Goal: Task Accomplishment & Management: Manage account settings

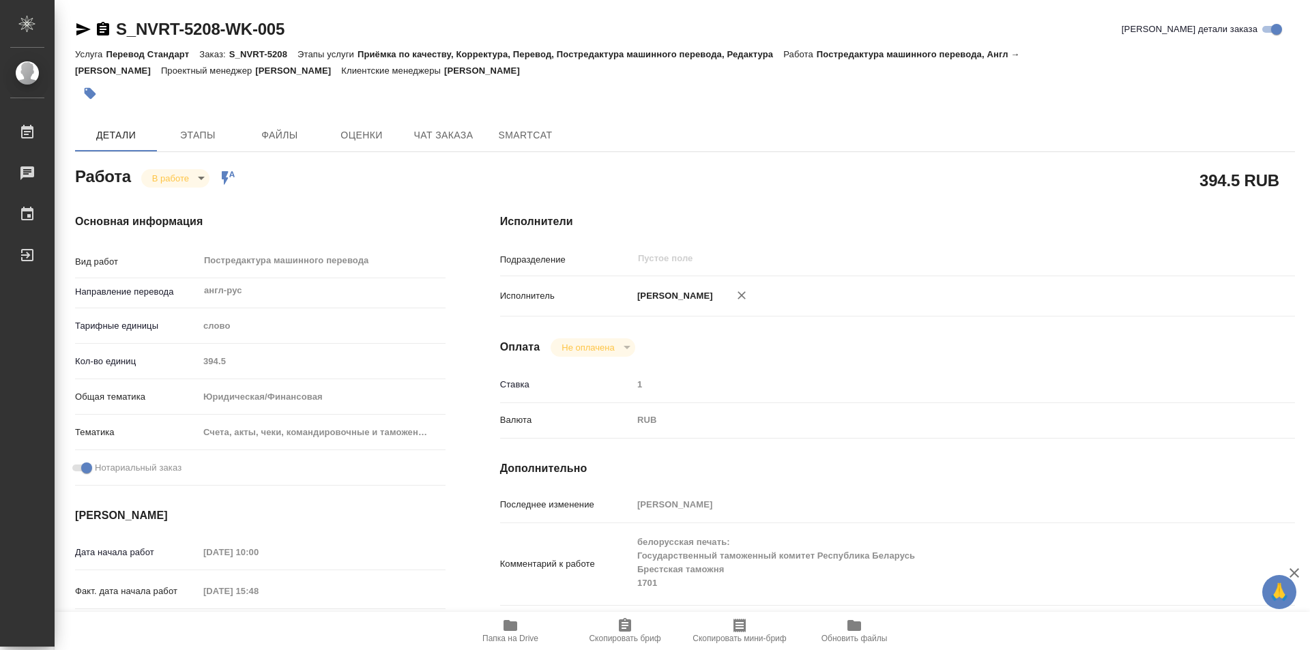
type textarea "x"
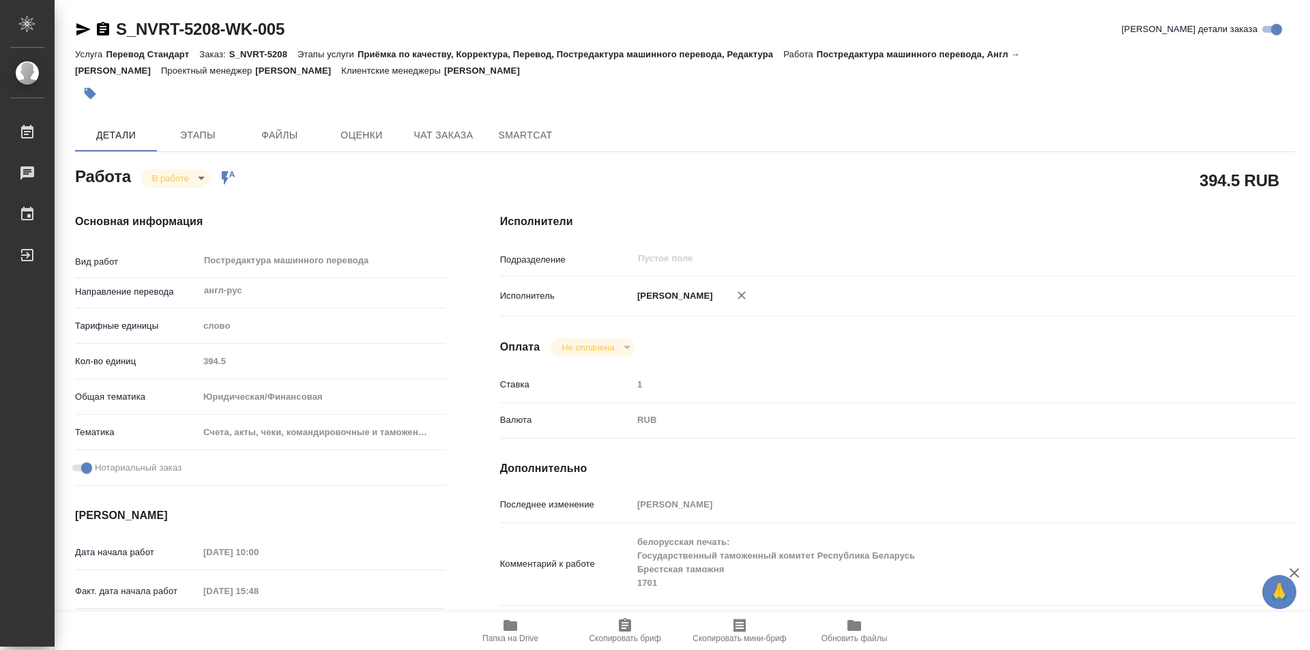
type textarea "x"
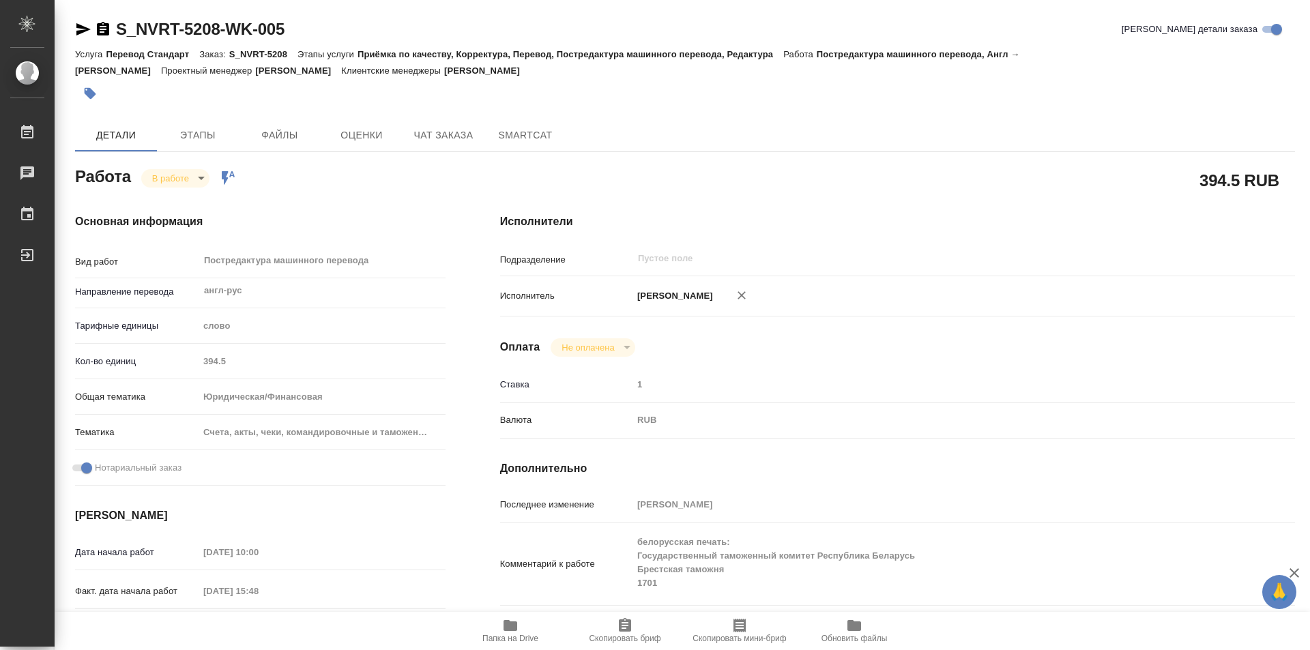
type textarea "x"
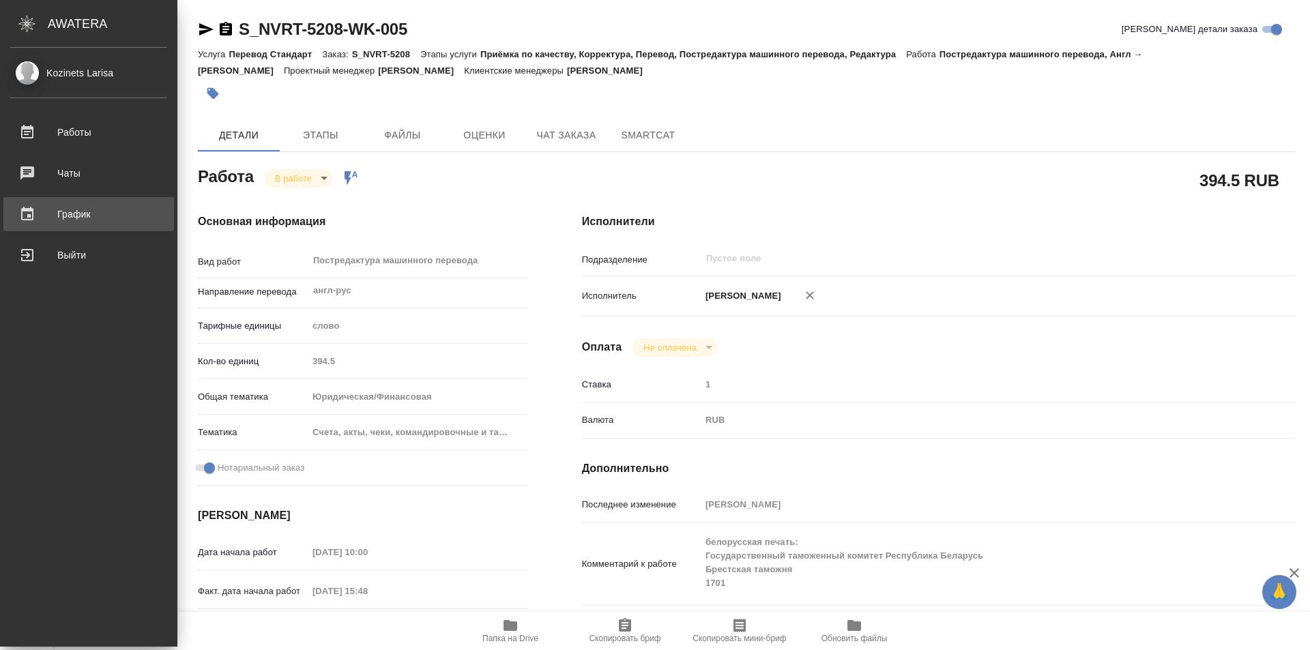
type textarea "x"
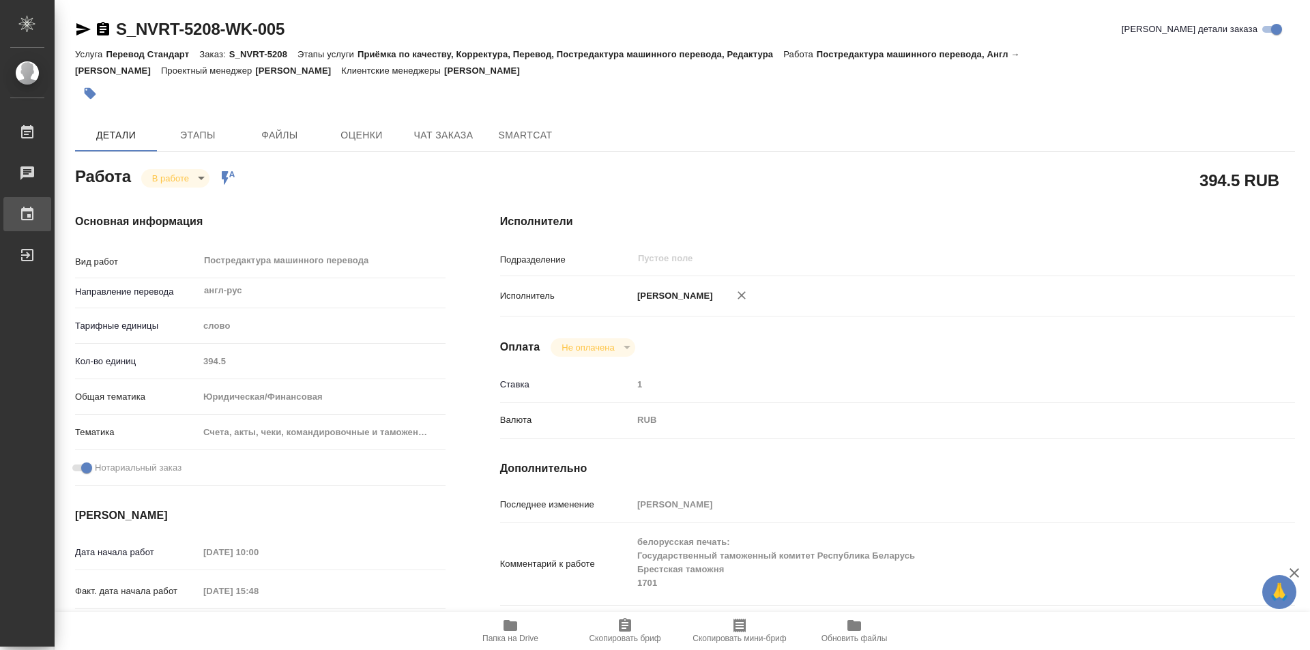
click at [27, 205] on div "График" at bounding box center [10, 214] width 34 height 20
type textarea "x"
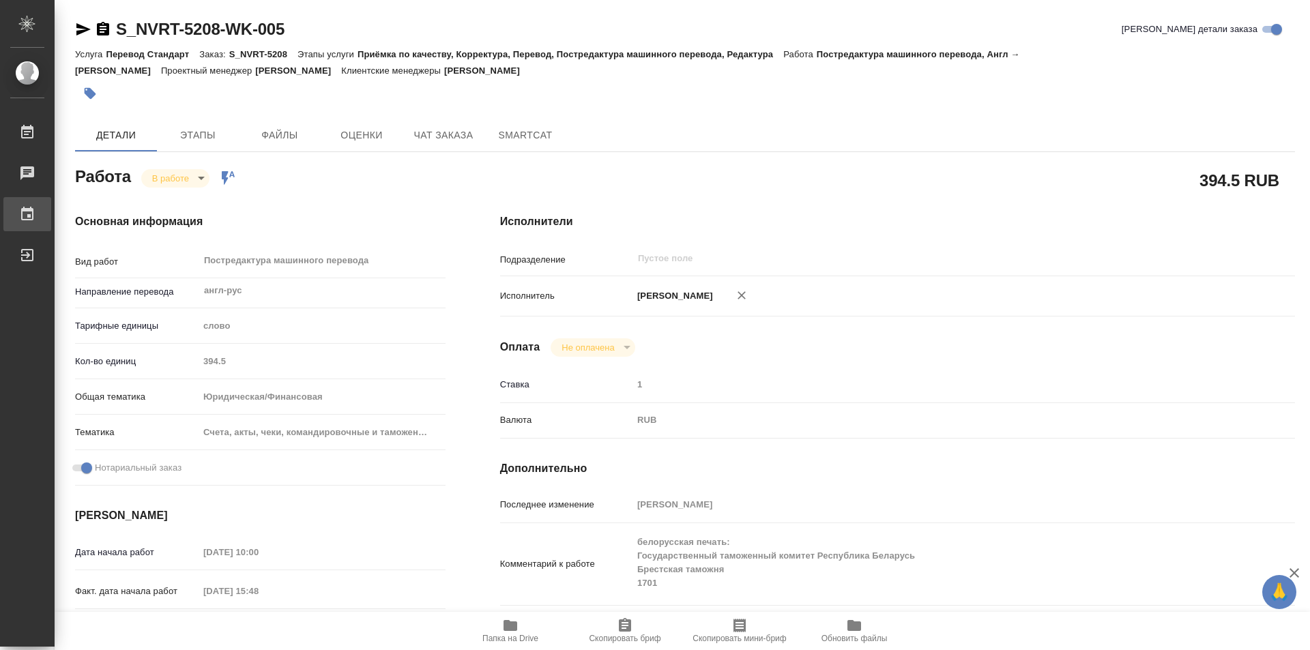
type textarea "x"
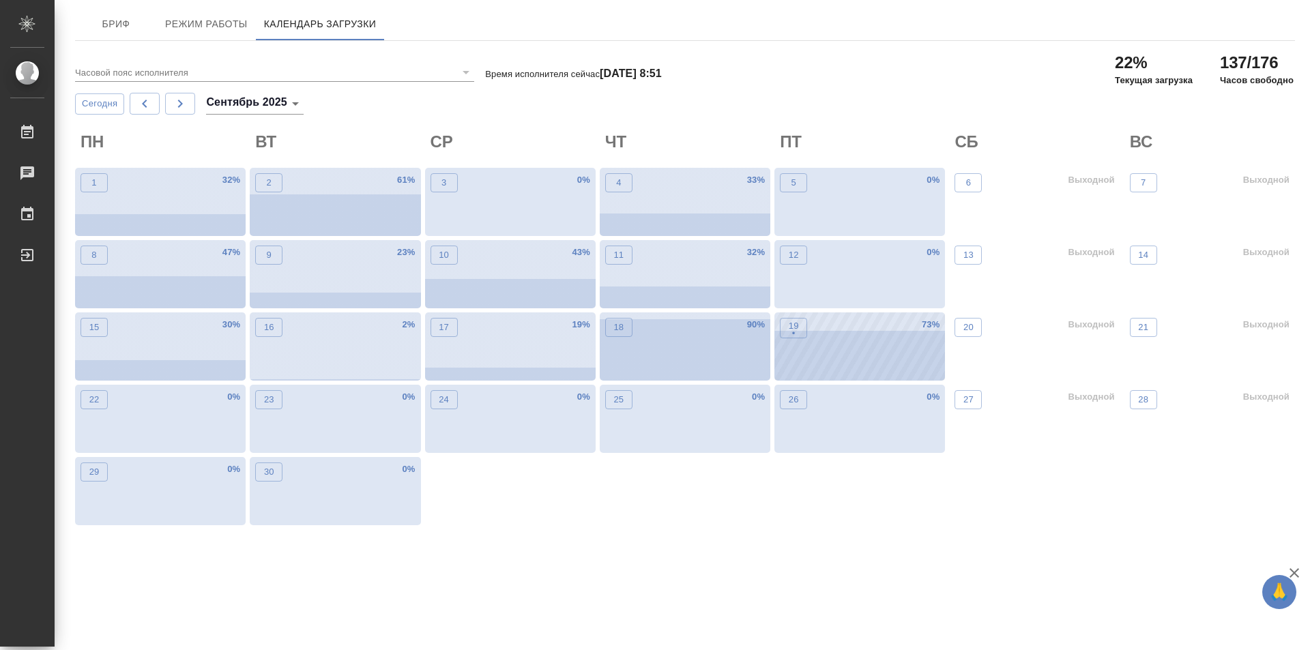
click at [832, 359] on div "19 • 73 %" at bounding box center [860, 347] width 171 height 68
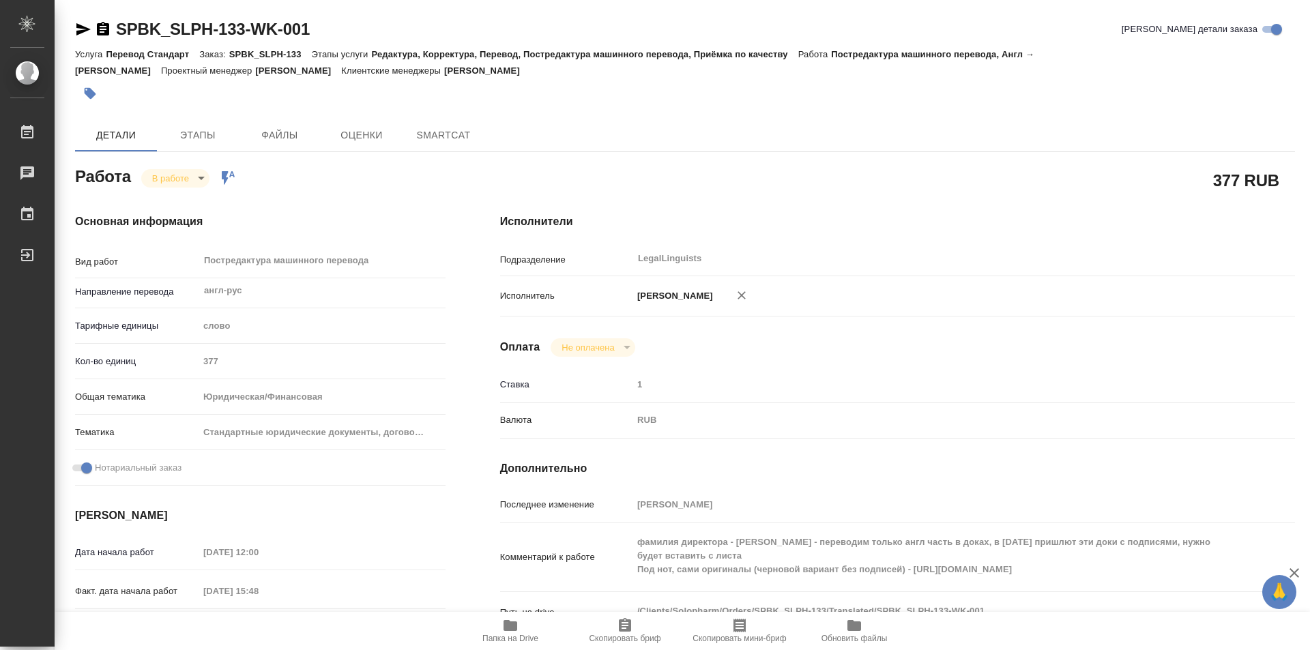
type textarea "x"
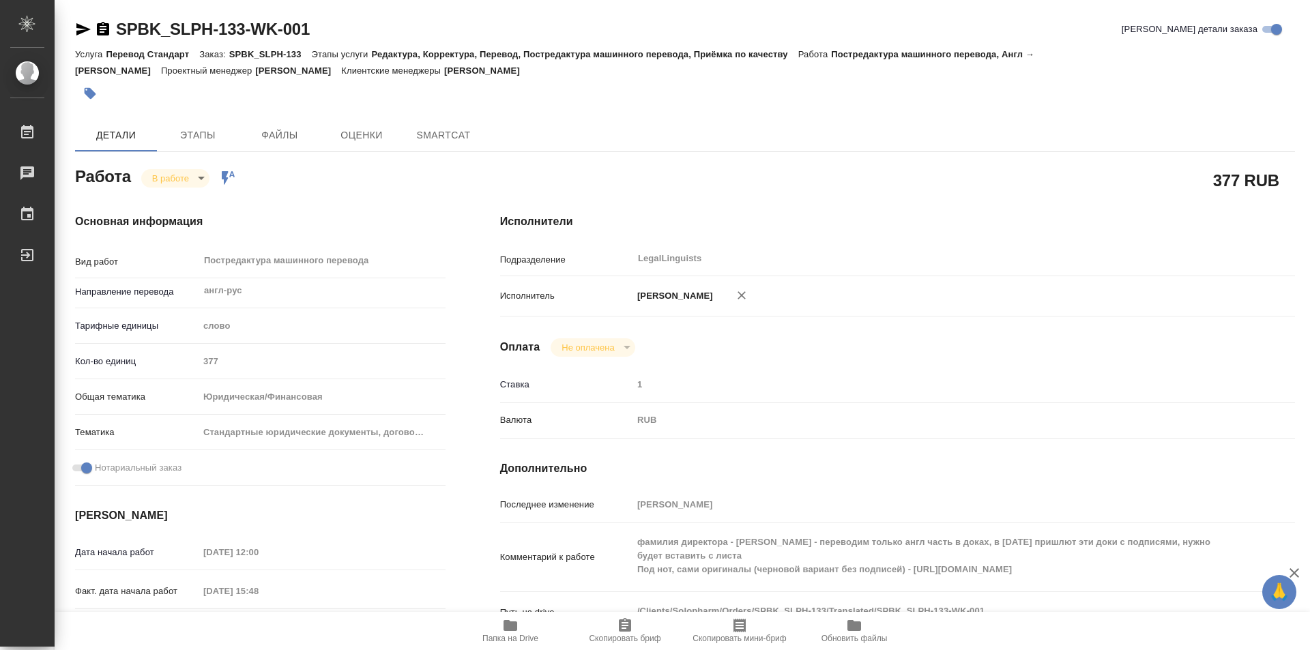
type textarea "x"
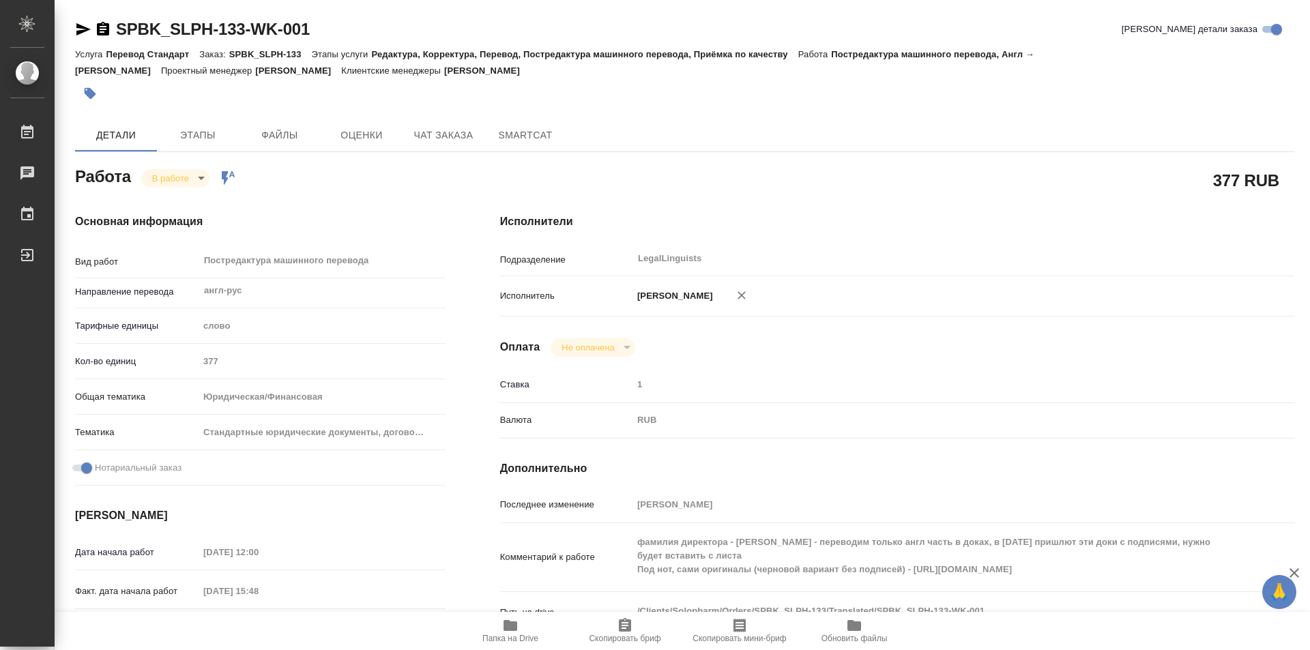
type textarea "x"
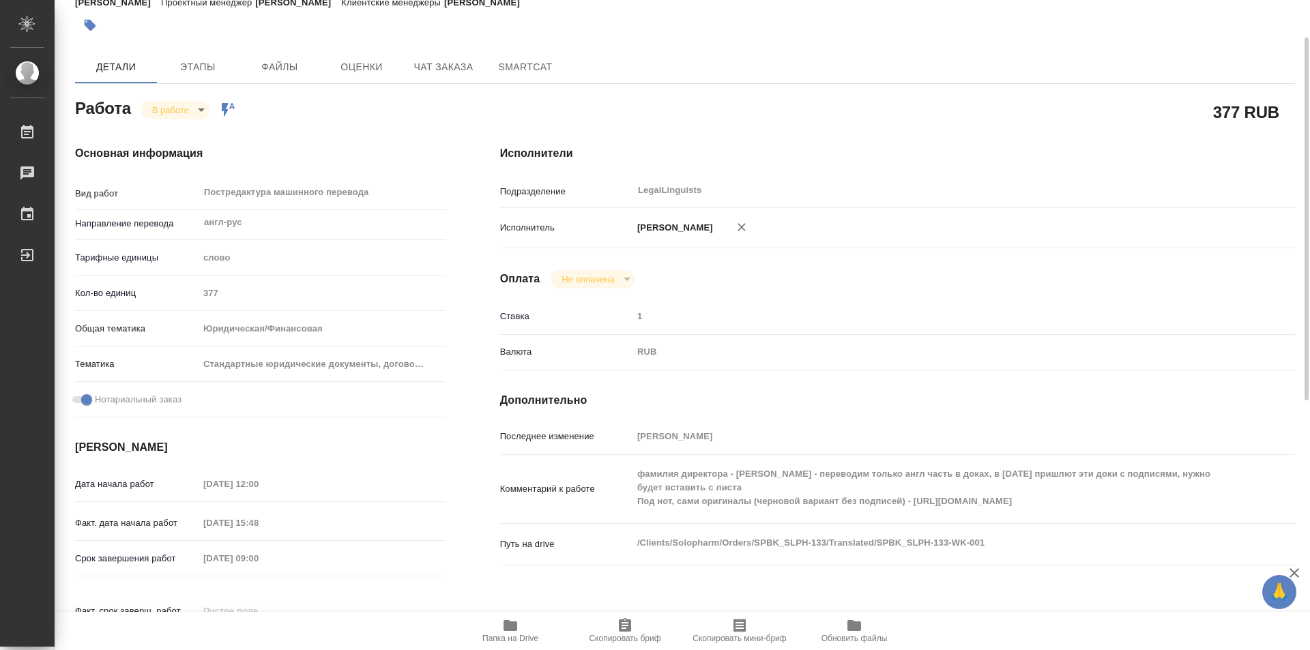
scroll to position [137, 0]
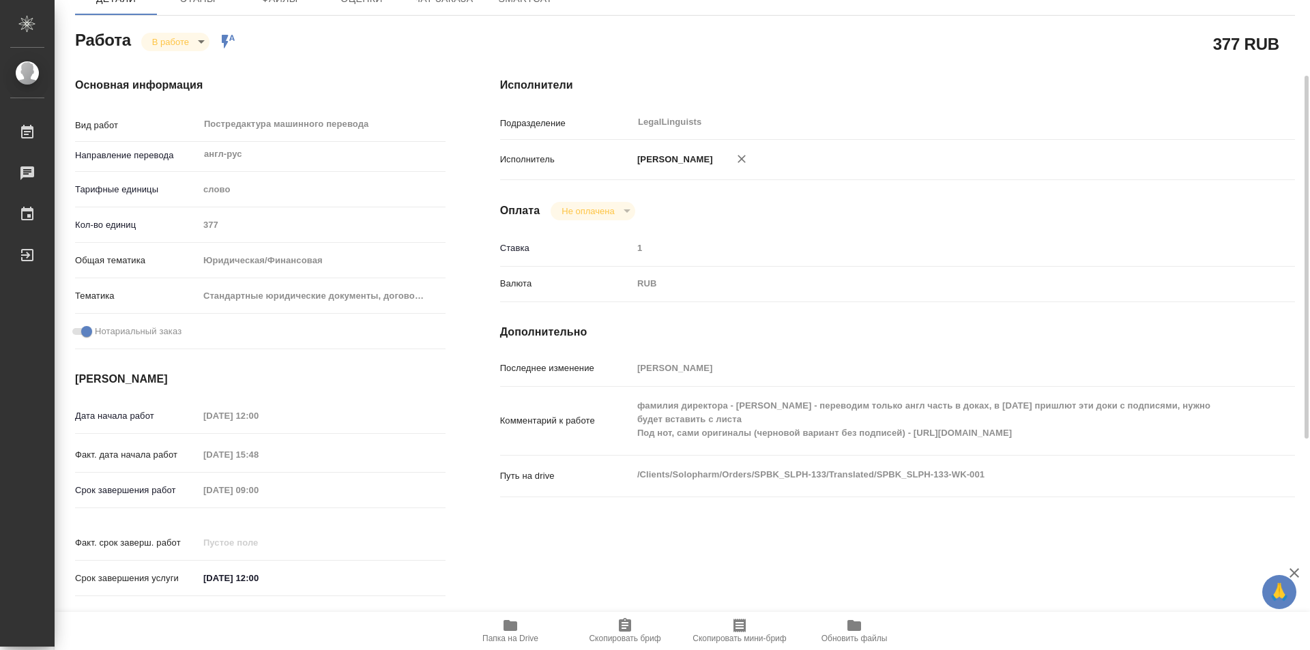
type textarea "x"
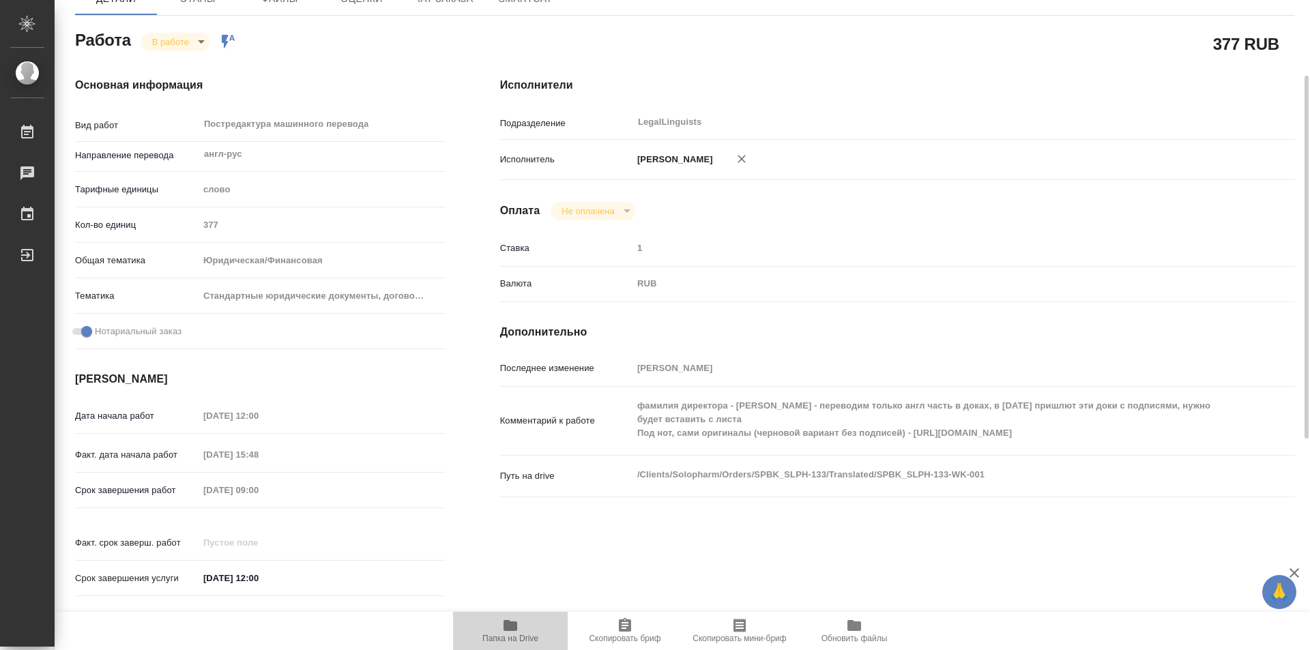
click at [504, 624] on icon "button" at bounding box center [511, 625] width 14 height 11
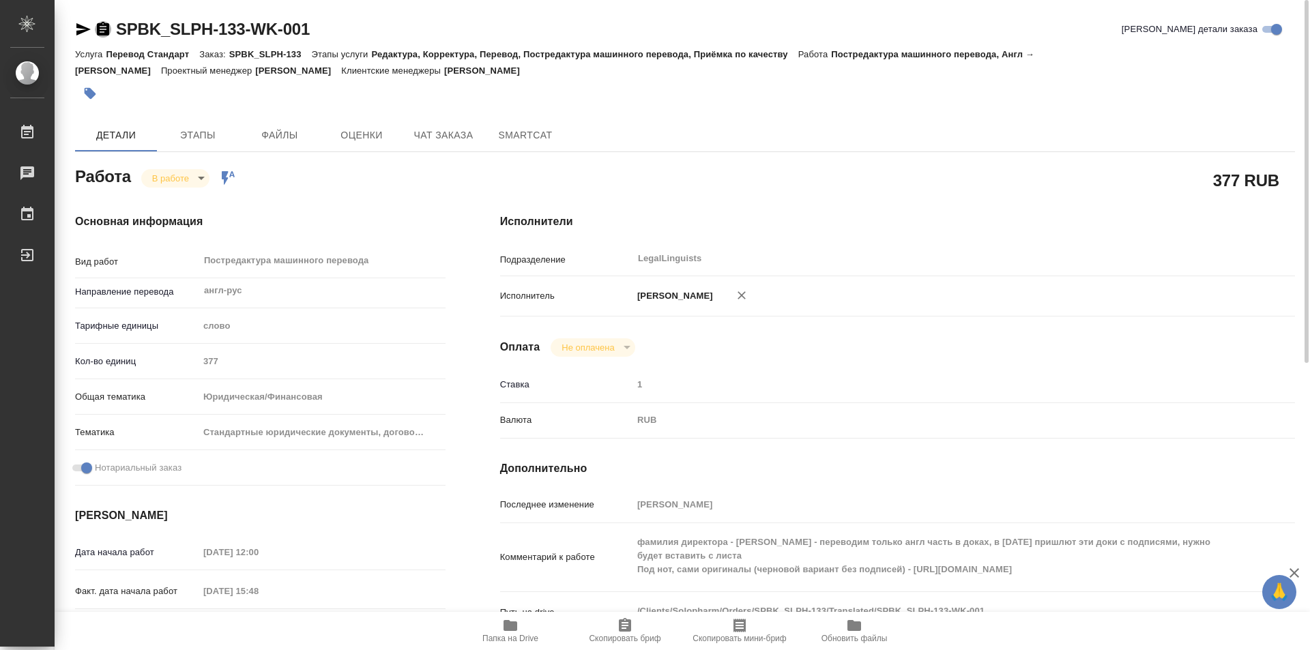
click at [102, 24] on icon "button" at bounding box center [103, 29] width 12 height 14
click at [203, 183] on body "🙏 .cls-1 fill:#fff; AWATERA Kozinets Larisa Работы 0 Чаты График Выйти SPBK_SLP…" at bounding box center [655, 325] width 1310 height 650
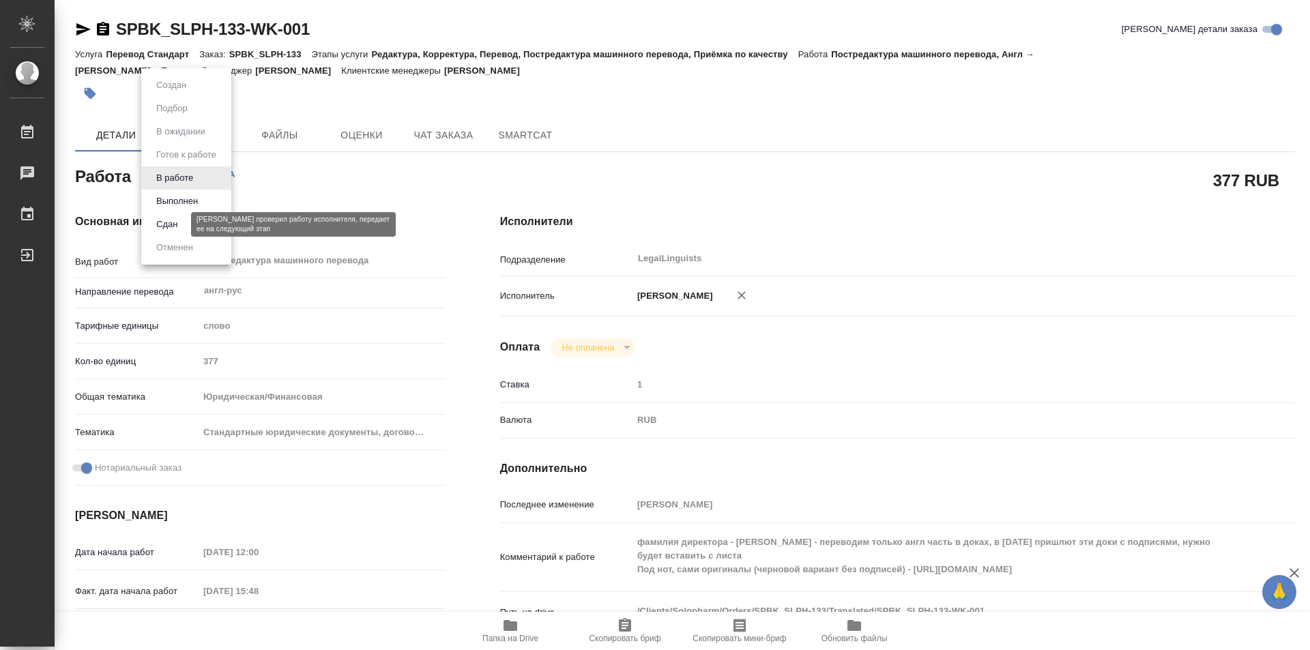
click at [171, 217] on button "Сдан" at bounding box center [166, 224] width 29 height 15
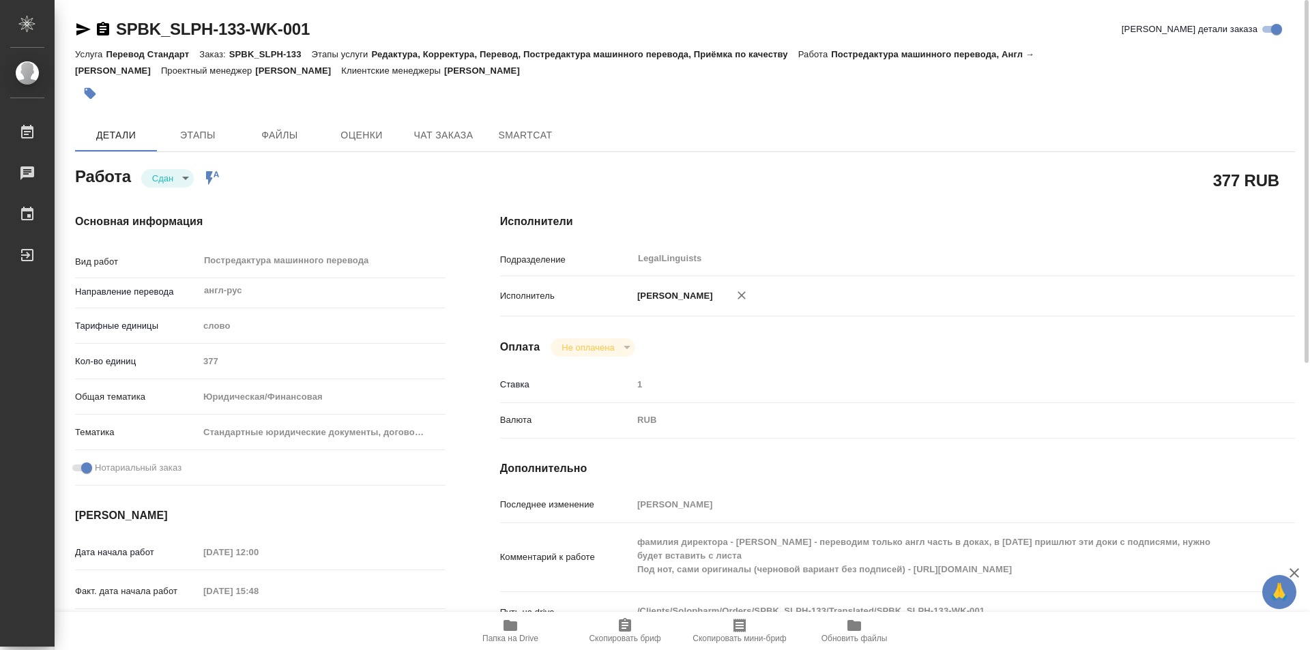
type textarea "x"
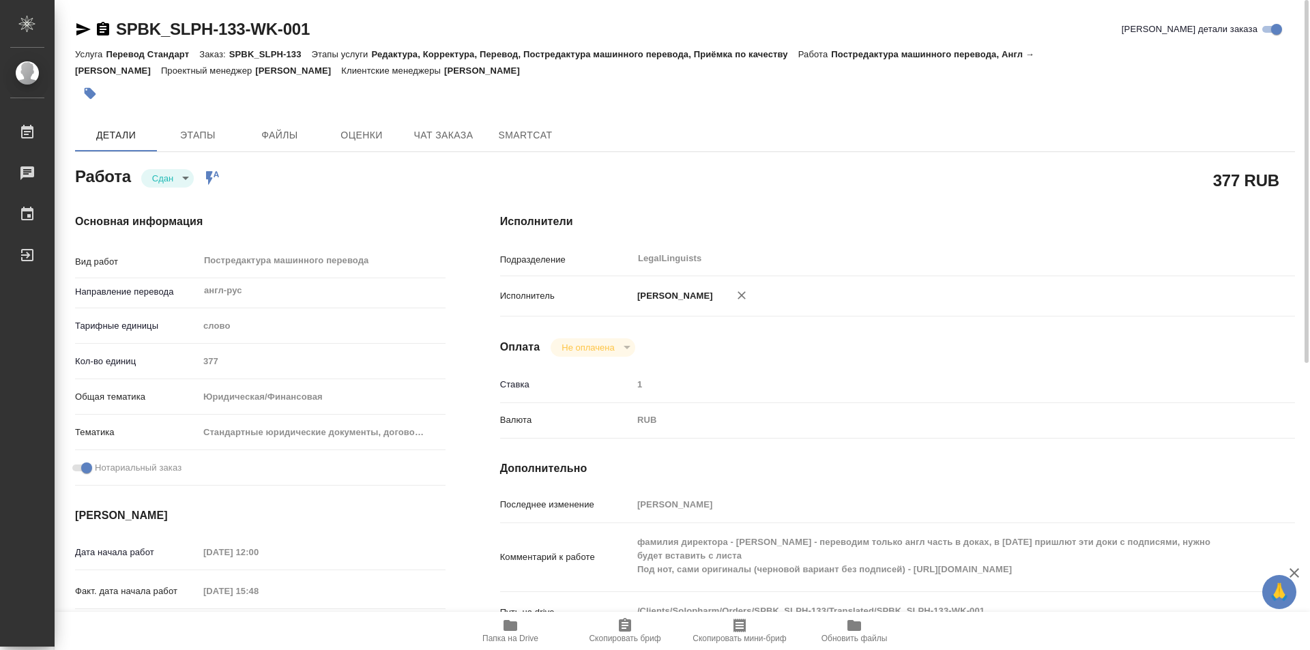
type textarea "x"
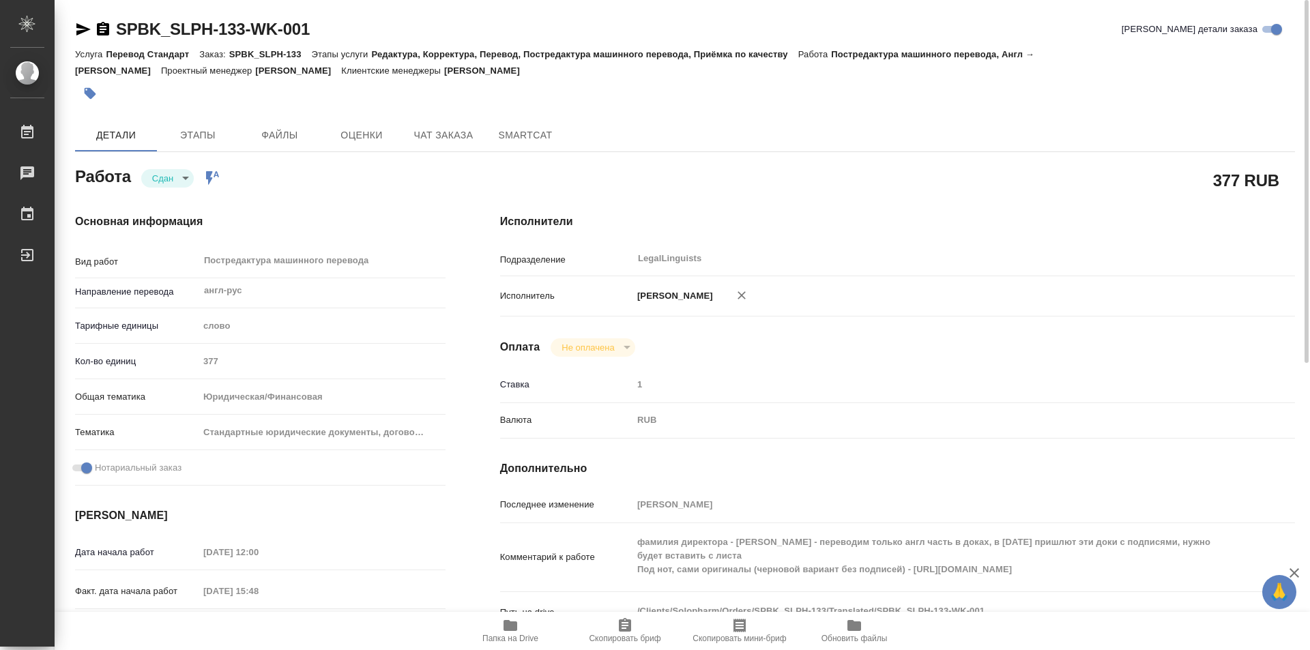
type textarea "x"
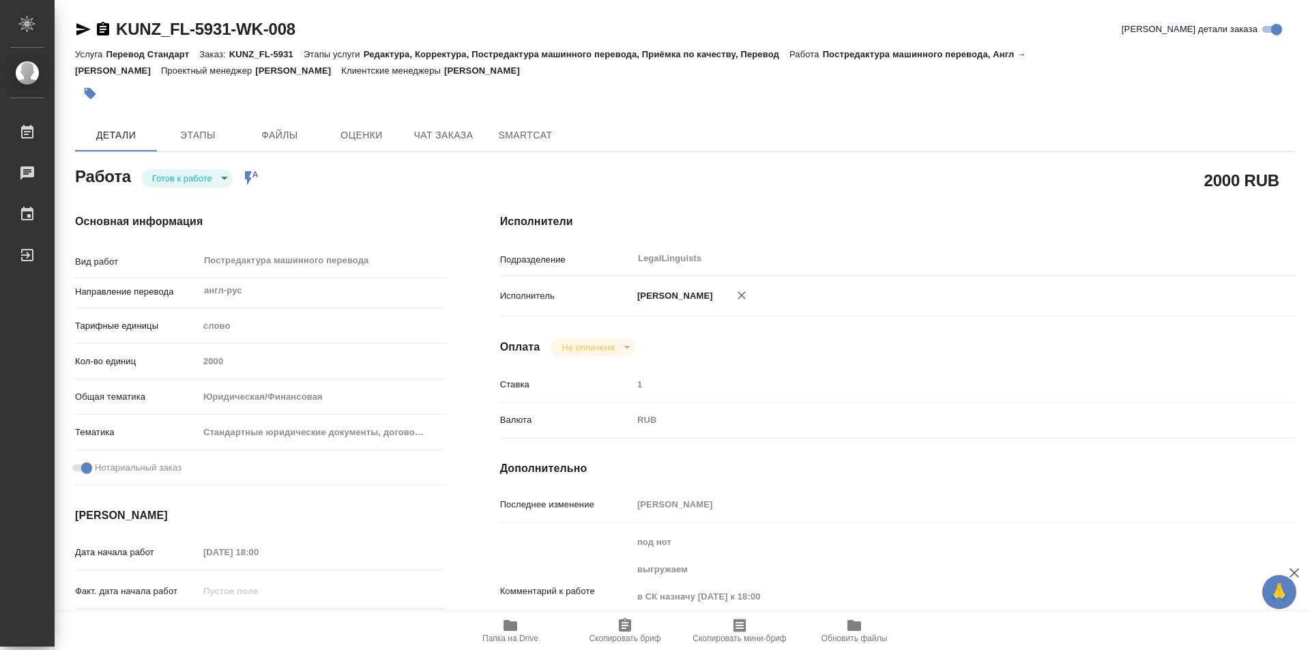
click at [227, 175] on body "🙏 .cls-1 fill:#fff; AWATERA Kozinets Larisa Работы 0 Чаты График Выйти KUNZ_FL-…" at bounding box center [655, 325] width 1310 height 650
click at [176, 177] on button "В работе" at bounding box center [174, 178] width 45 height 15
type textarea "x"
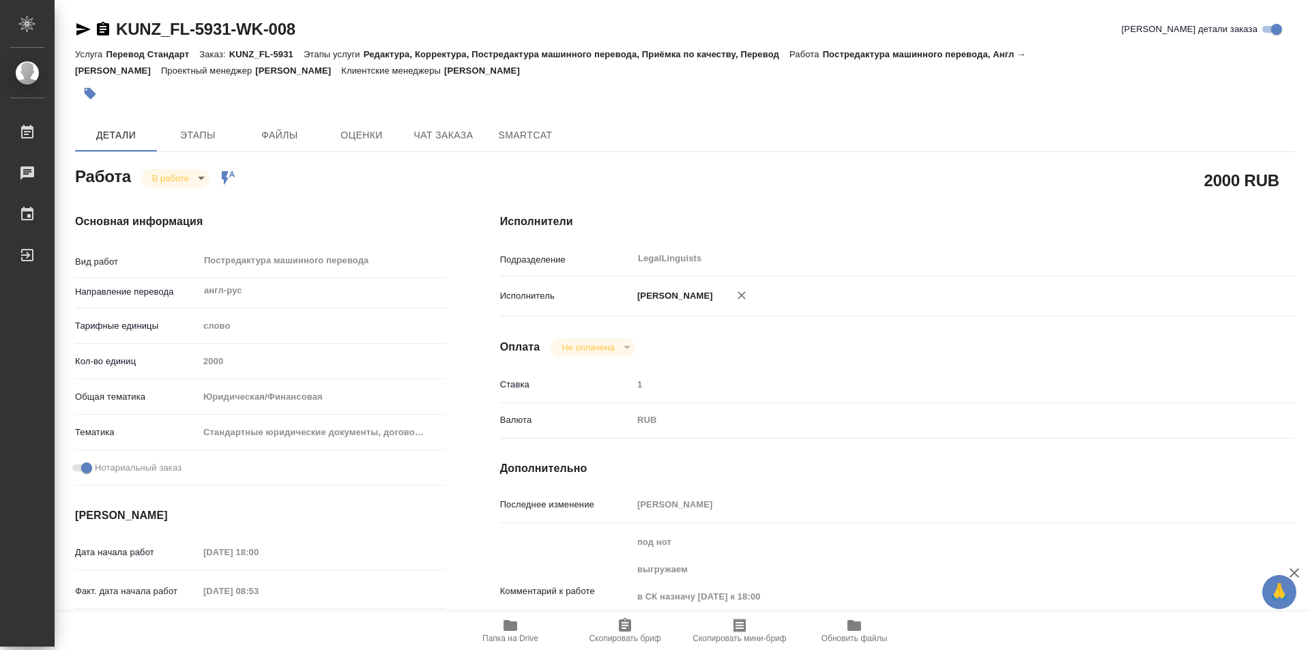
type textarea "x"
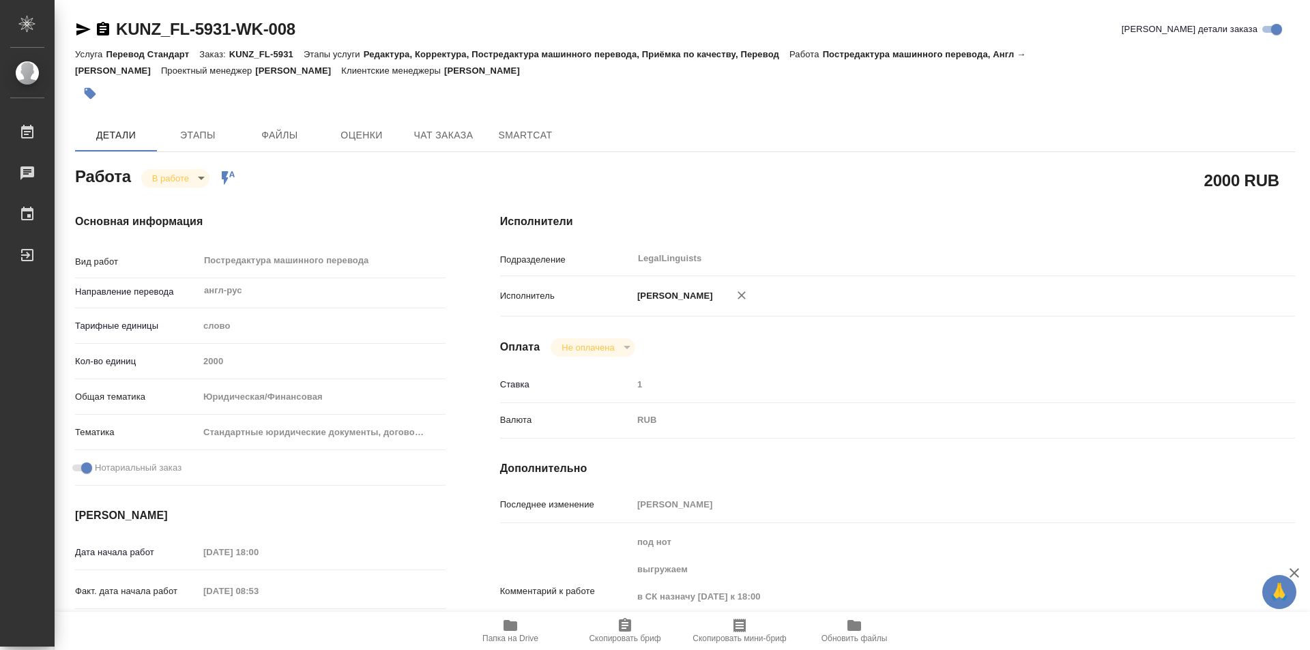
type textarea "x"
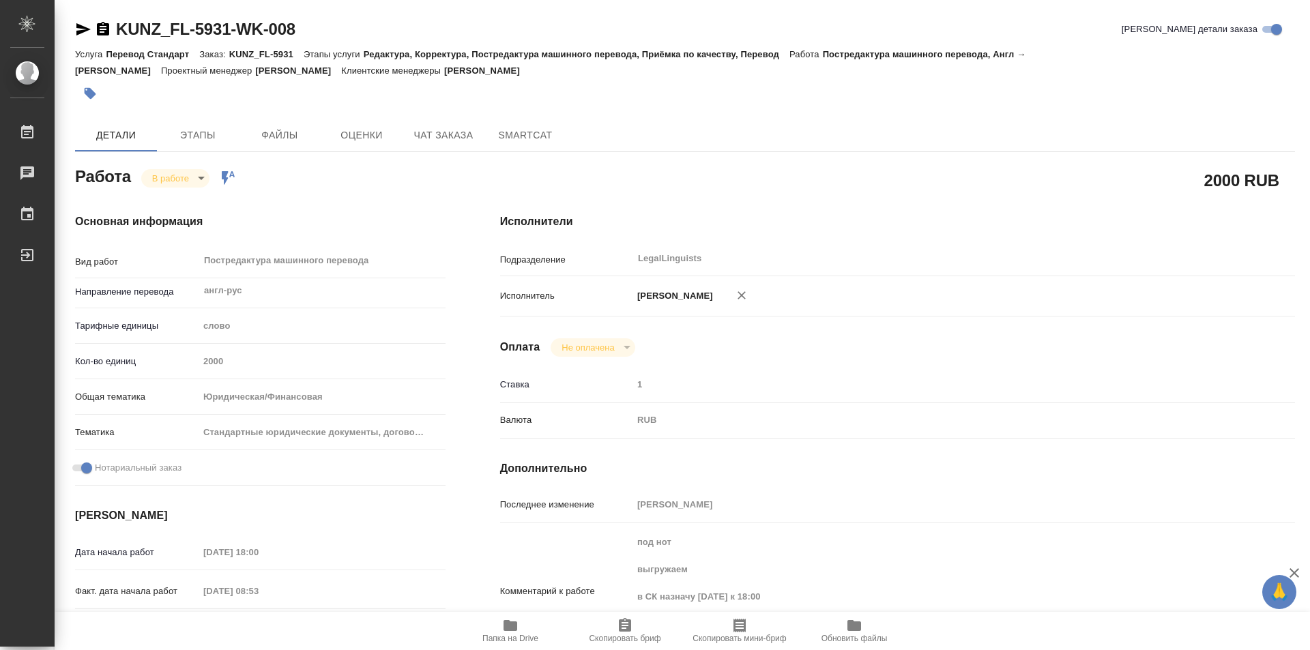
type textarea "x"
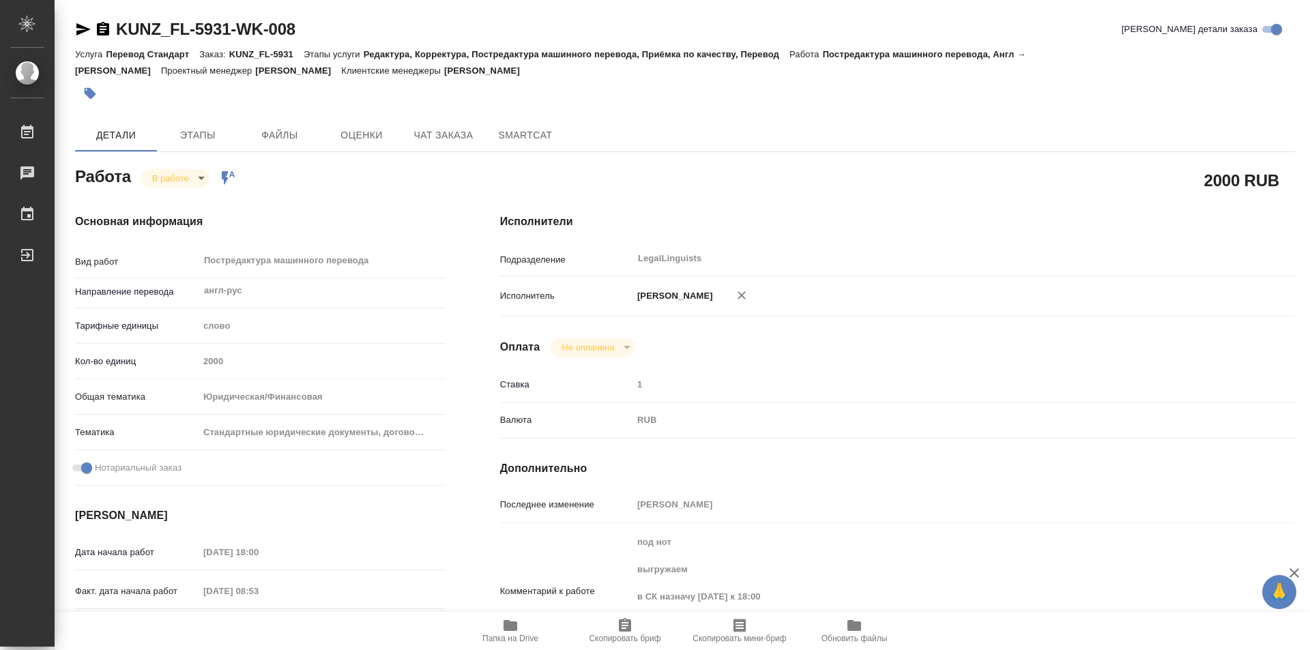
type textarea "x"
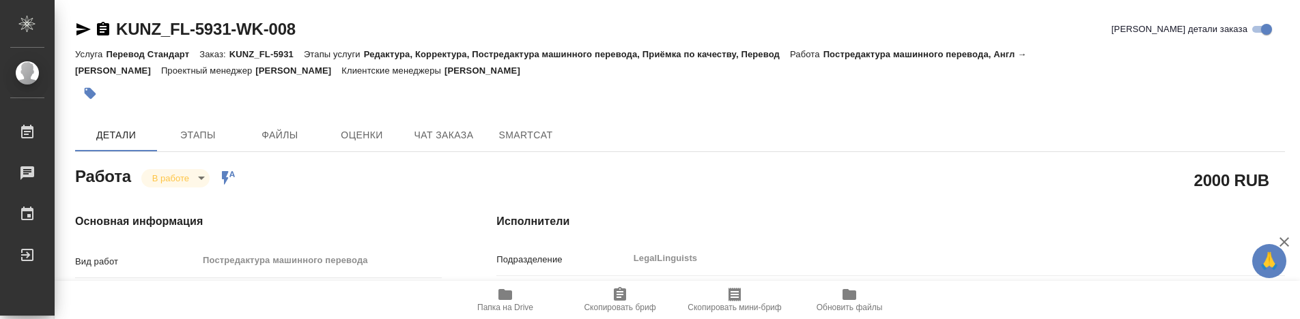
type textarea "x"
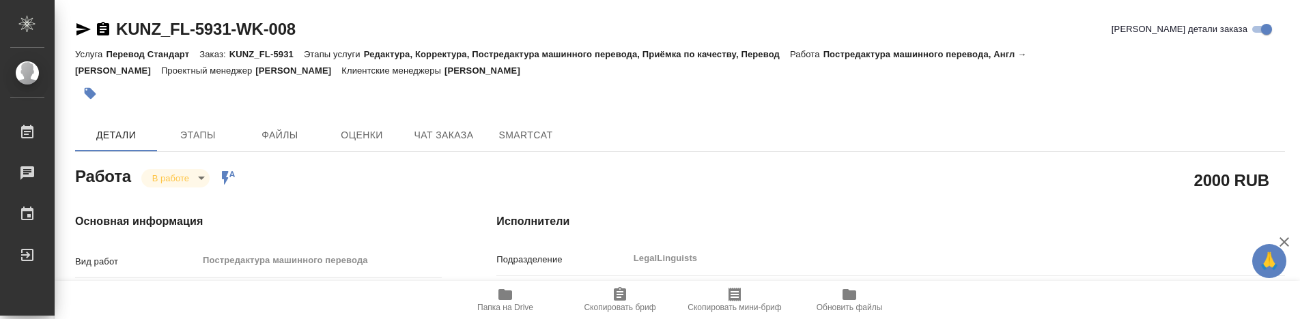
type textarea "x"
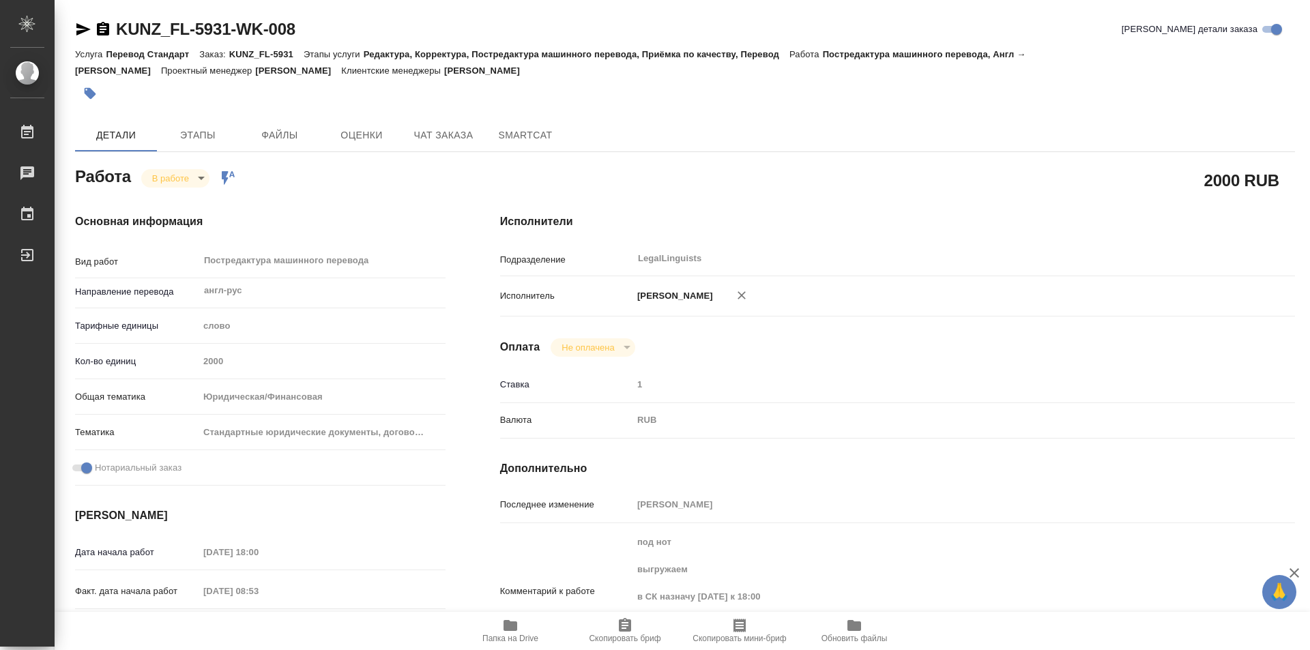
type textarea "x"
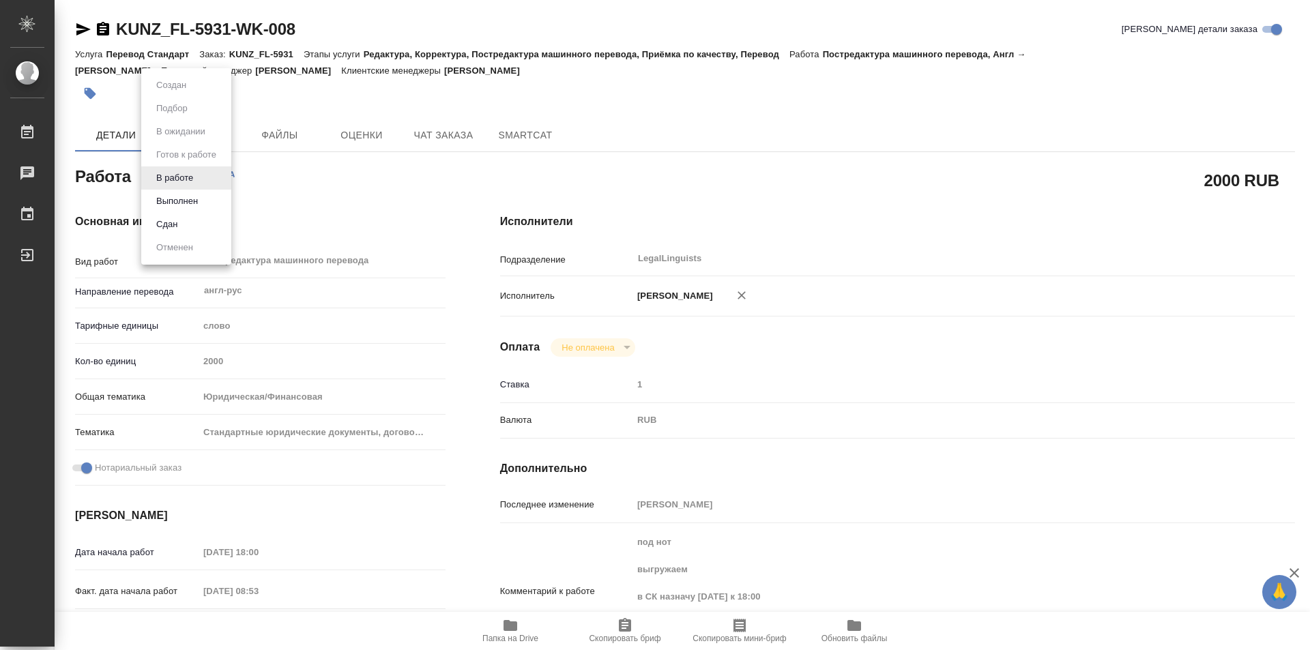
click at [201, 174] on body "🙏 .cls-1 fill:#fff; AWATERA Kozinets Larisa Работы 0 Чаты График Выйти KUNZ_FL-…" at bounding box center [655, 325] width 1310 height 650
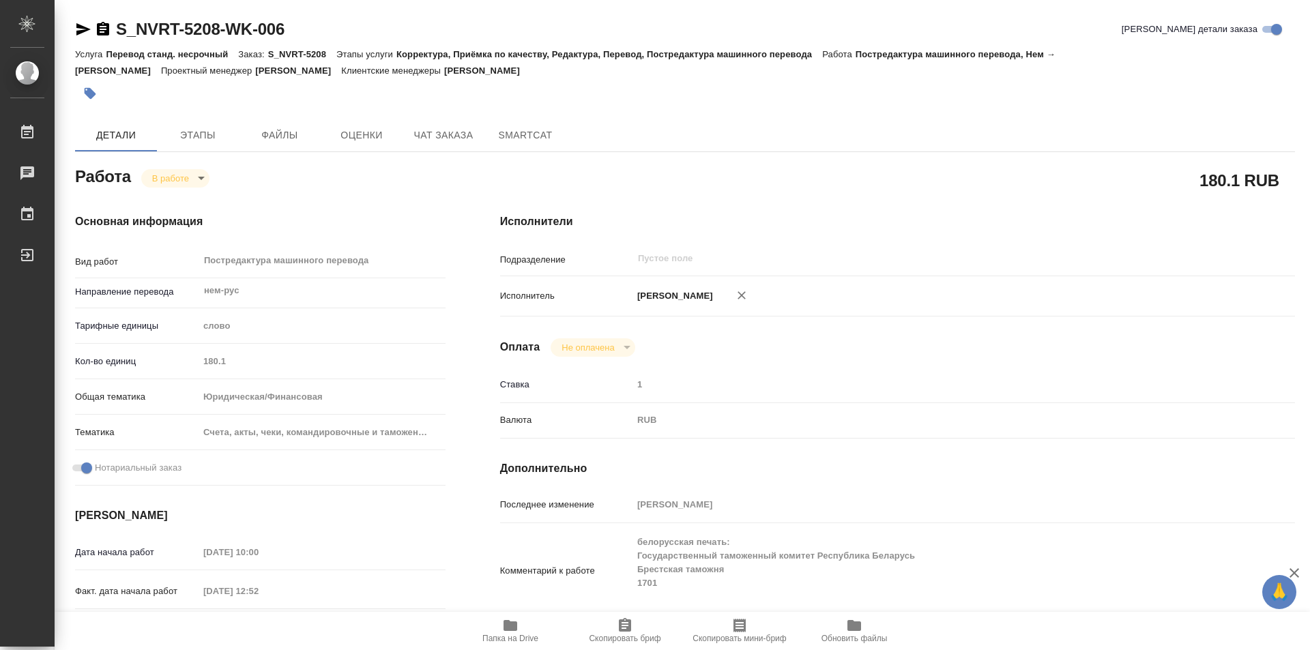
click at [511, 632] on icon "button" at bounding box center [510, 626] width 16 height 16
click at [104, 29] on icon "button" at bounding box center [103, 29] width 16 height 16
click at [200, 178] on body "🙏 .cls-1 fill:#fff; AWATERA Kozinets Larisa Работы 0 Чаты График Выйти S_NVRT-5…" at bounding box center [655, 325] width 1310 height 650
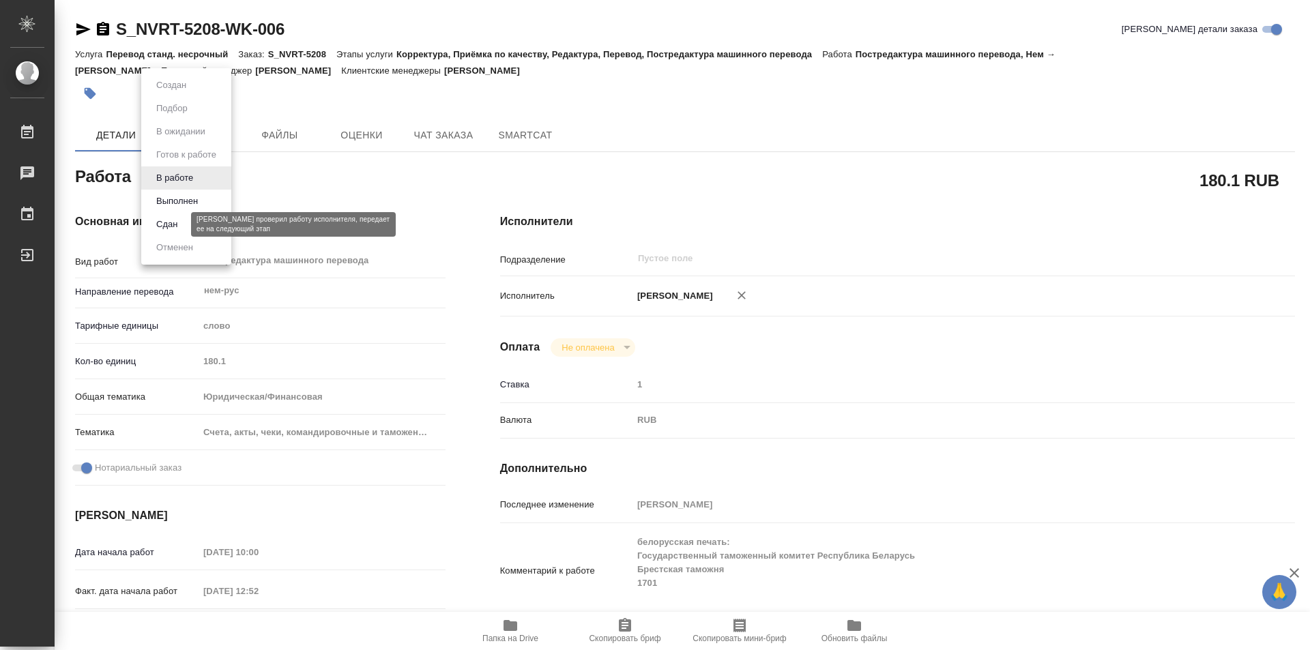
click at [156, 223] on button "Сдан" at bounding box center [166, 224] width 29 height 15
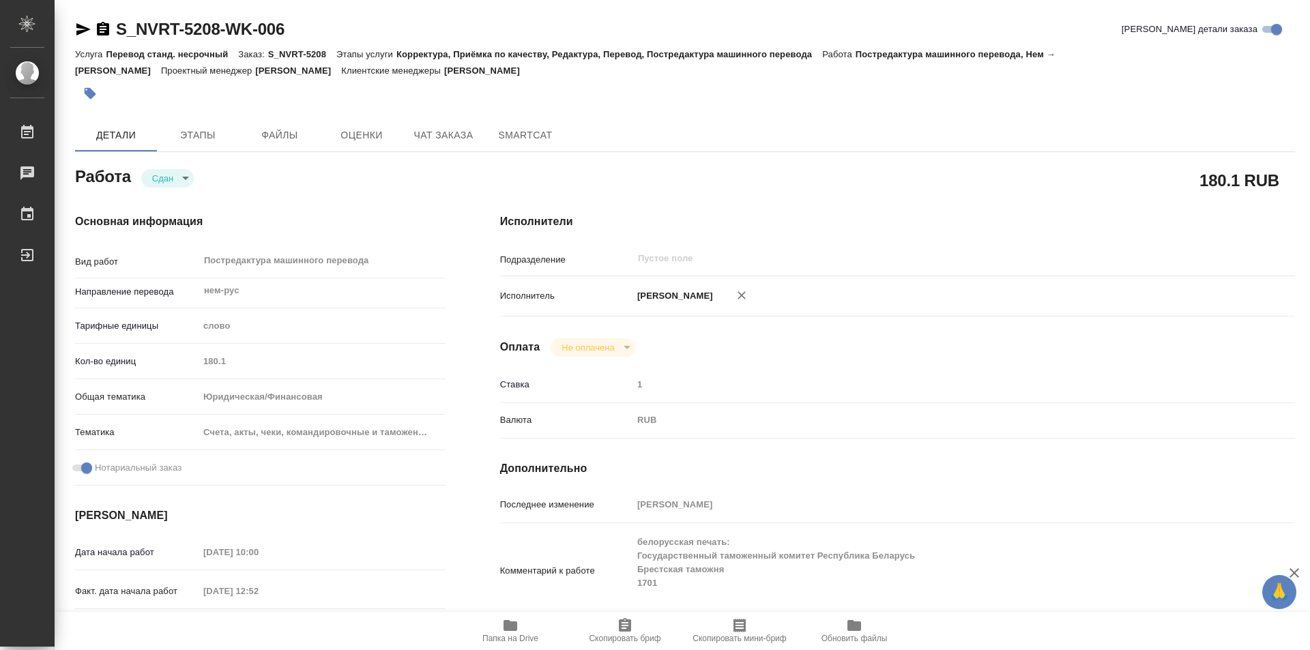
type textarea "x"
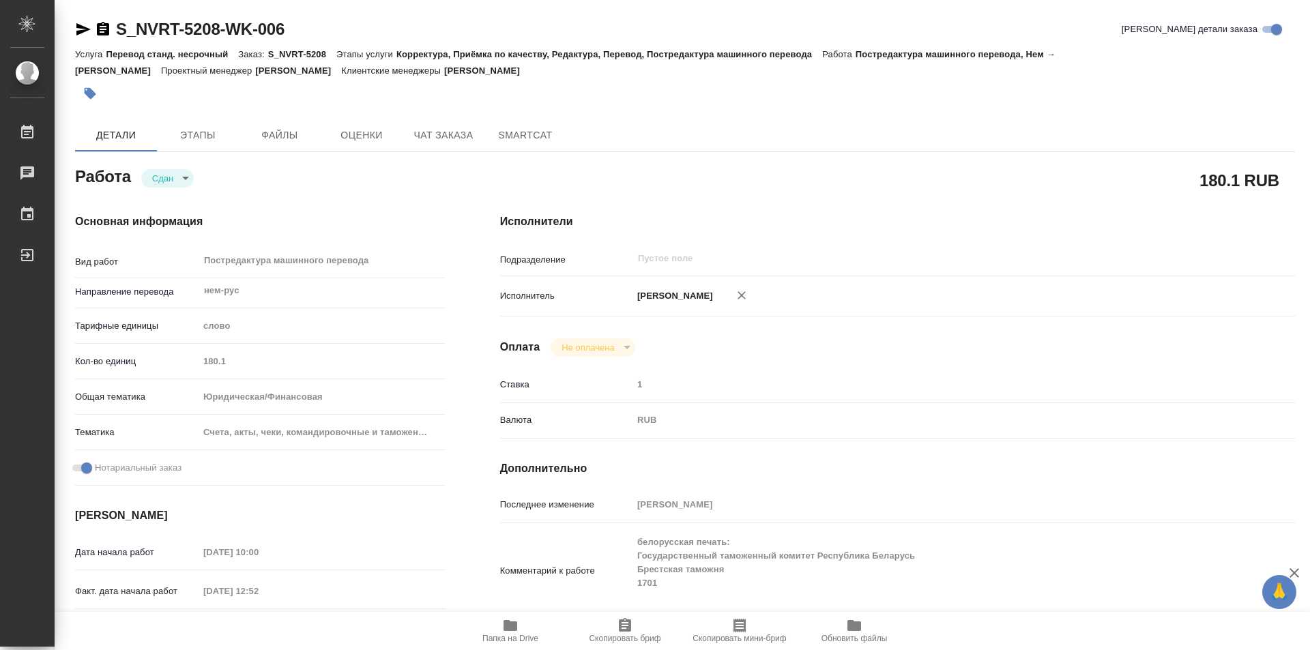
type textarea "x"
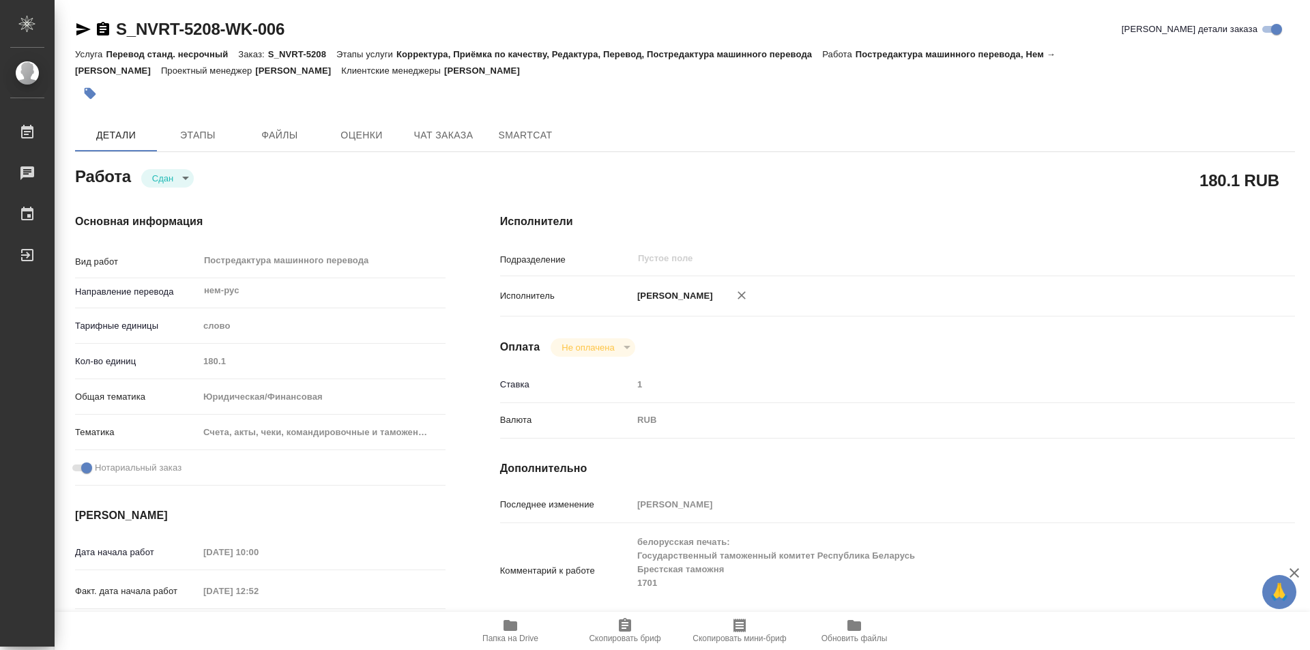
type textarea "x"
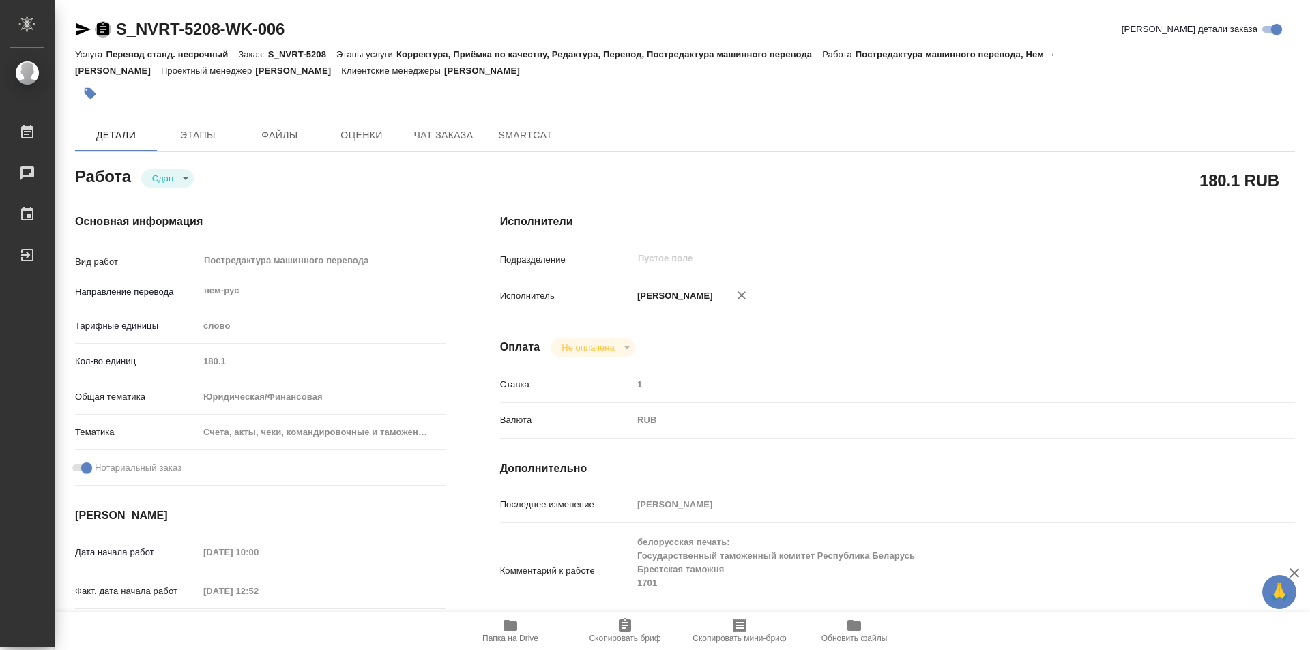
click at [100, 24] on icon "button" at bounding box center [103, 29] width 12 height 14
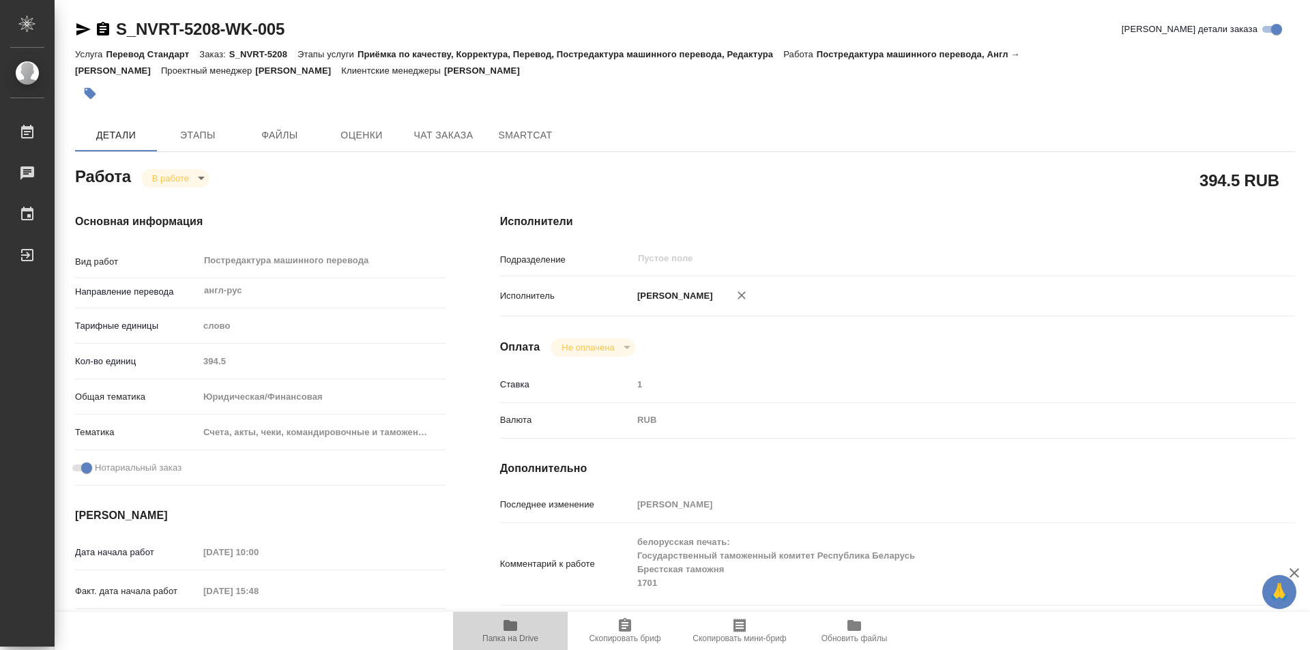
click at [511, 626] on icon "button" at bounding box center [511, 625] width 14 height 11
click at [102, 28] on icon "button" at bounding box center [103, 29] width 12 height 14
click at [203, 176] on body "🙏 .cls-1 fill:#fff; AWATERA Kozinets Larisa Работы 0 Чаты График Выйти S_NVRT-5…" at bounding box center [655, 325] width 1310 height 650
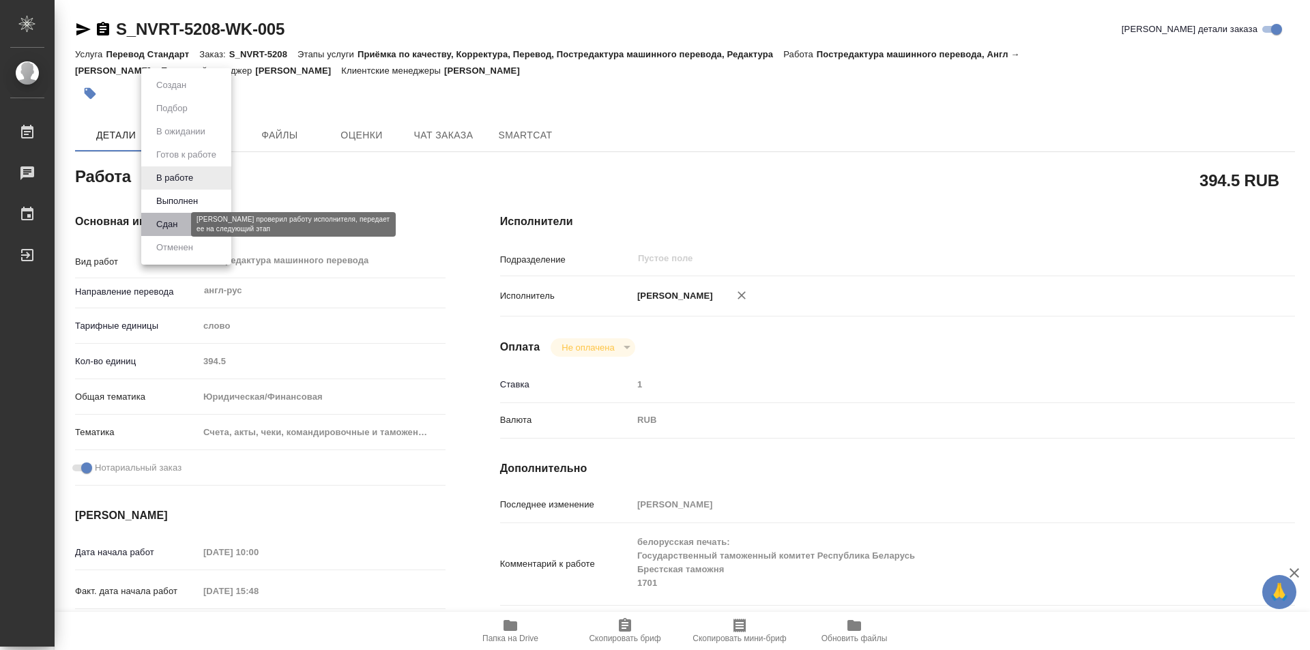
click at [166, 226] on button "Сдан" at bounding box center [166, 224] width 29 height 15
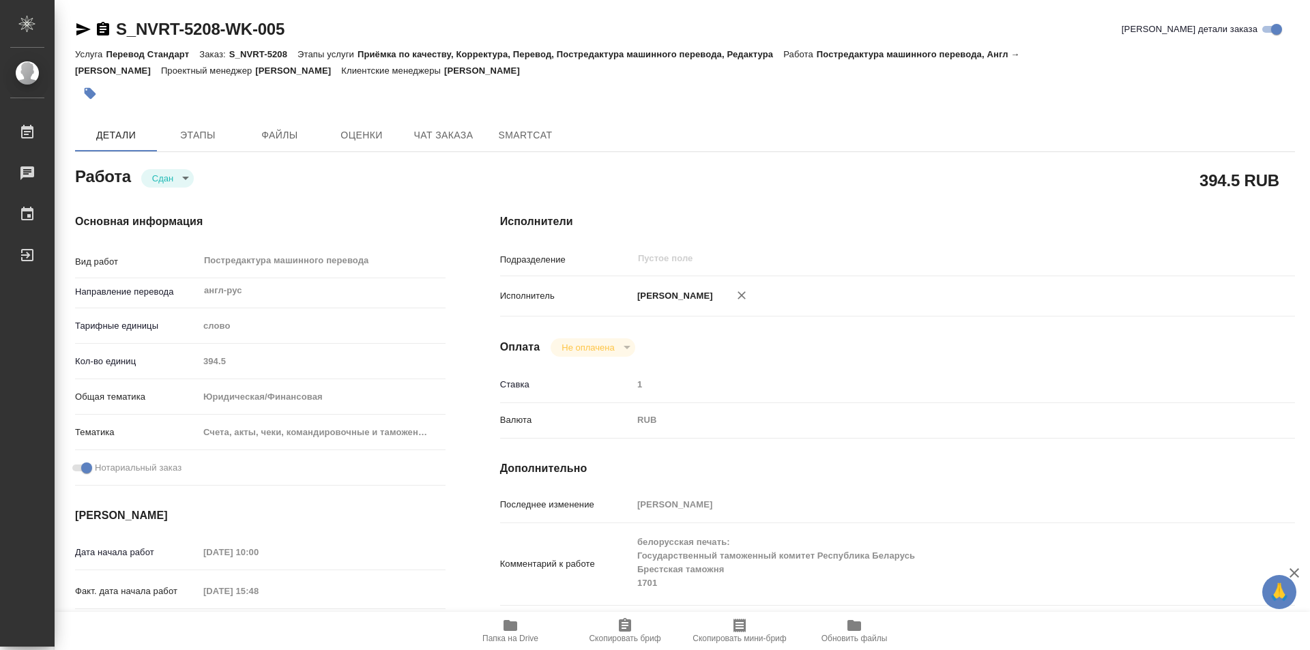
type textarea "x"
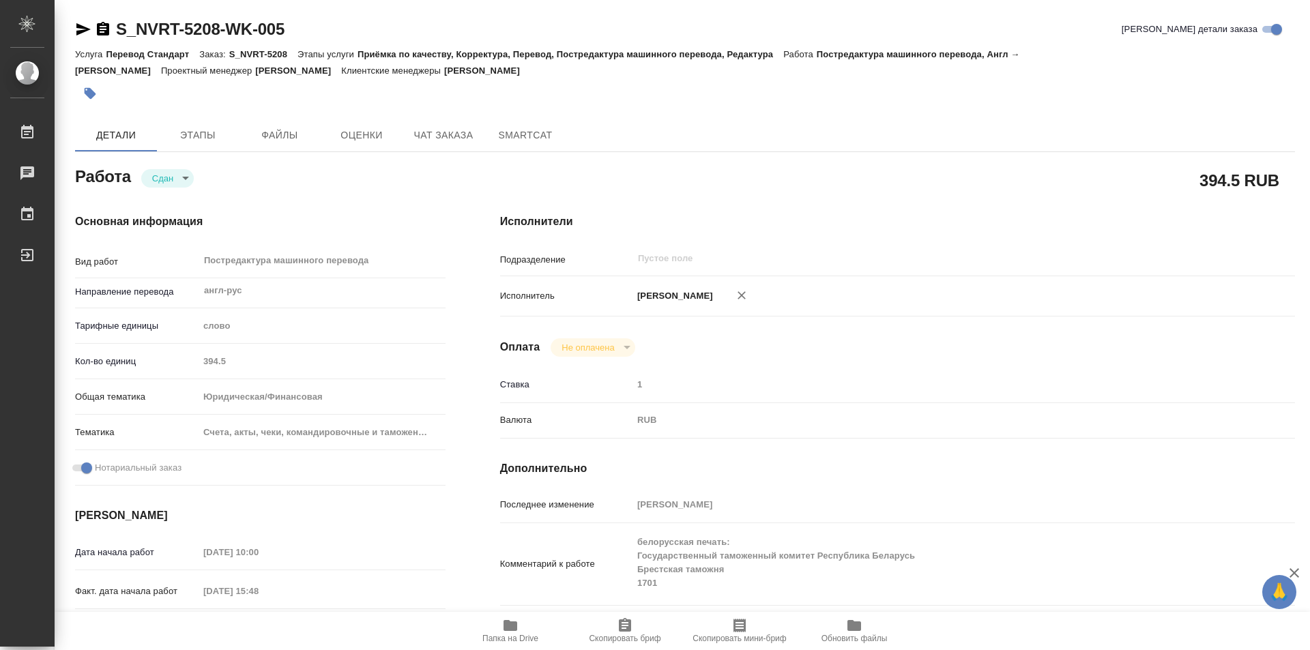
type textarea "x"
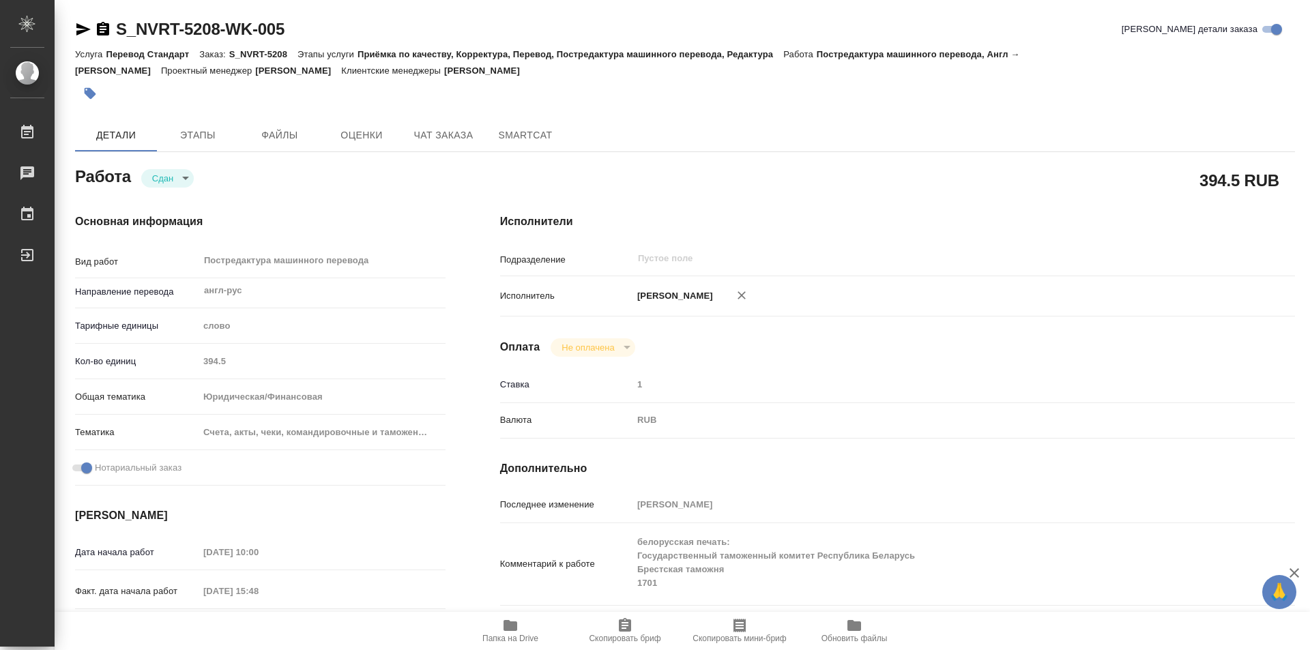
type textarea "x"
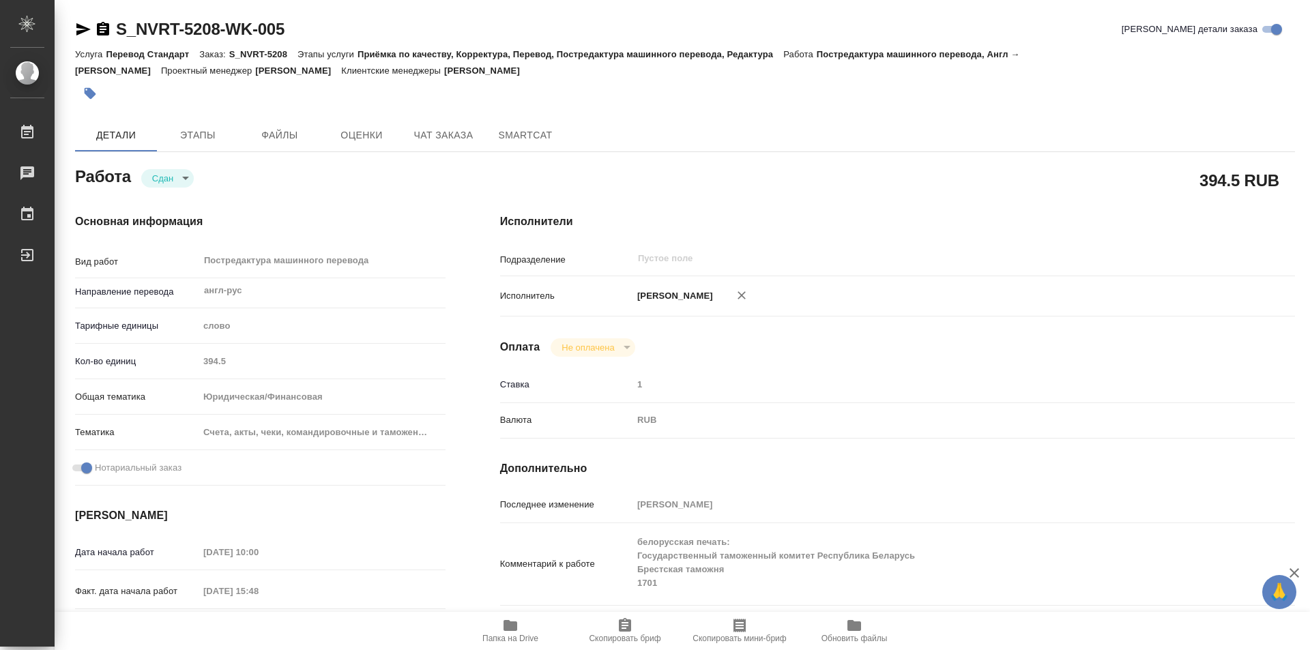
click at [105, 27] on icon "button" at bounding box center [103, 29] width 12 height 14
click at [184, 369] on div "Кол-во единиц 394.5" at bounding box center [260, 361] width 371 height 24
